Goal: Transaction & Acquisition: Purchase product/service

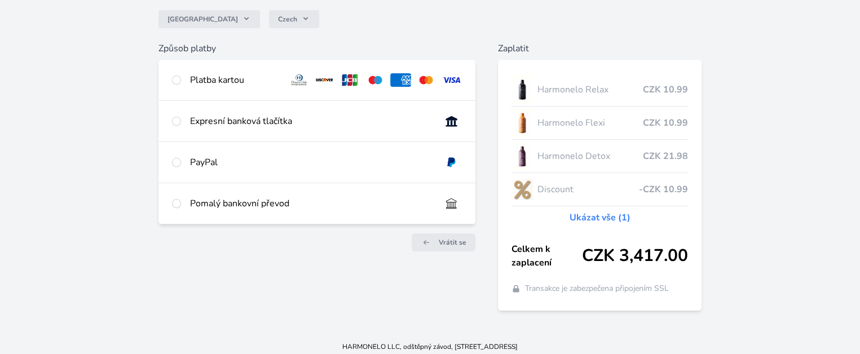
scroll to position [105, 0]
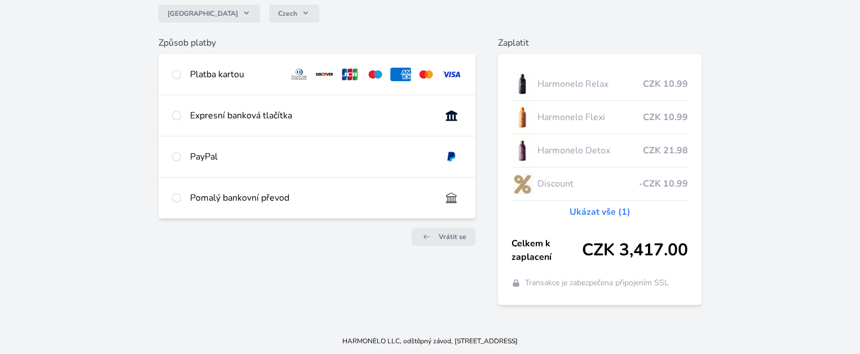
click at [449, 114] on img at bounding box center [451, 116] width 21 height 14
radio input "true"
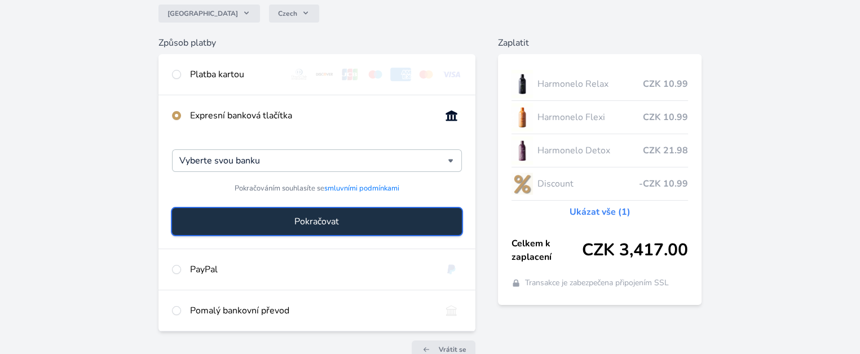
click at [392, 221] on button "Pokračovat" at bounding box center [317, 221] width 290 height 27
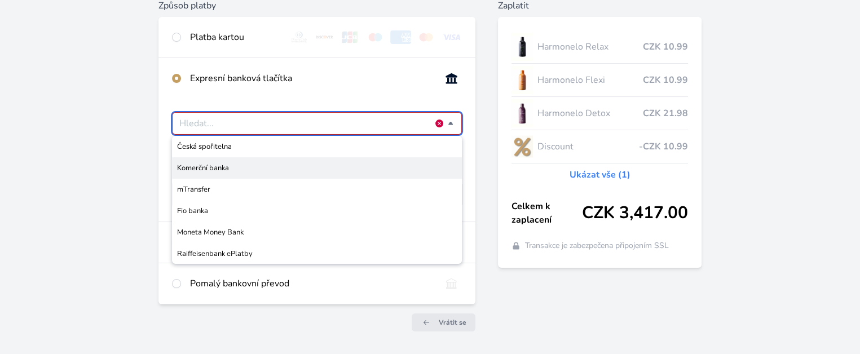
scroll to position [161, 0]
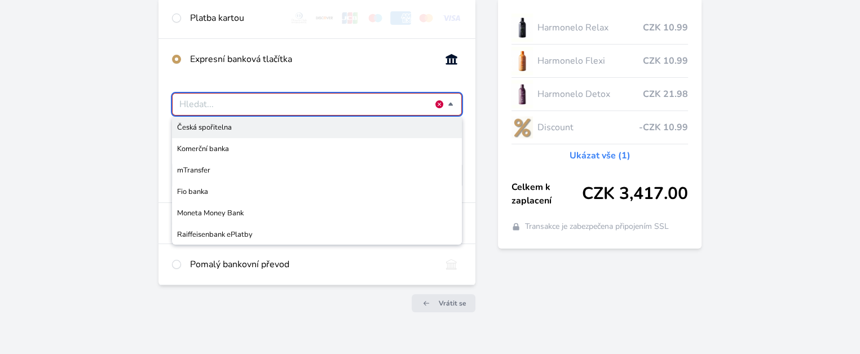
click at [237, 129] on span "Česká spořitelna" at bounding box center [317, 127] width 280 height 11
type input "Česká spořitelna"
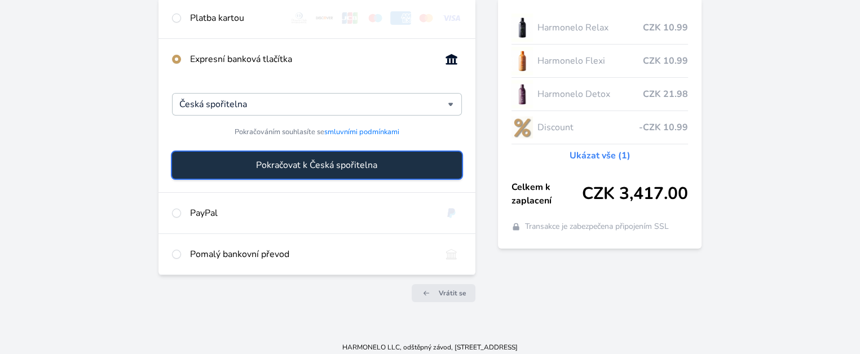
click at [305, 163] on span "Pokračovat k Česká spořitelna" at bounding box center [316, 165] width 121 height 14
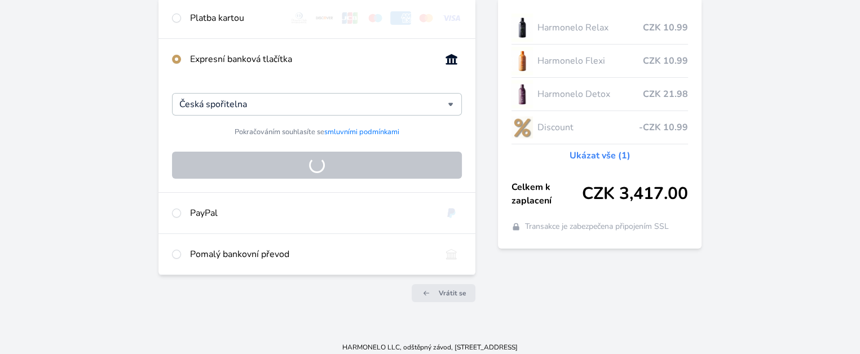
scroll to position [105, 0]
